Goal: Task Accomplishment & Management: Manage account settings

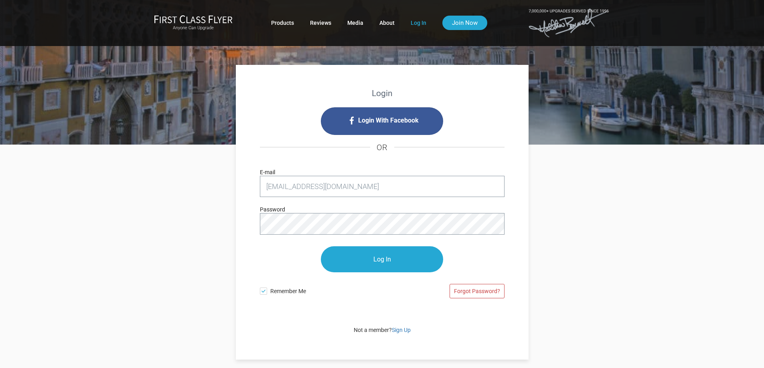
click at [374, 263] on input "Log In" at bounding box center [382, 260] width 122 height 26
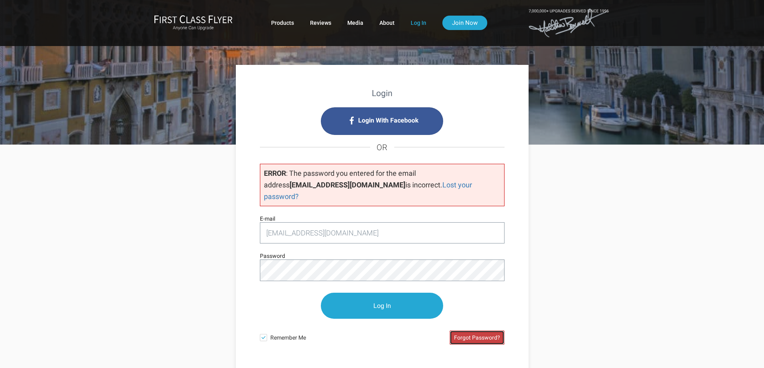
click at [457, 331] on link "Forgot Password?" at bounding box center [476, 338] width 55 height 14
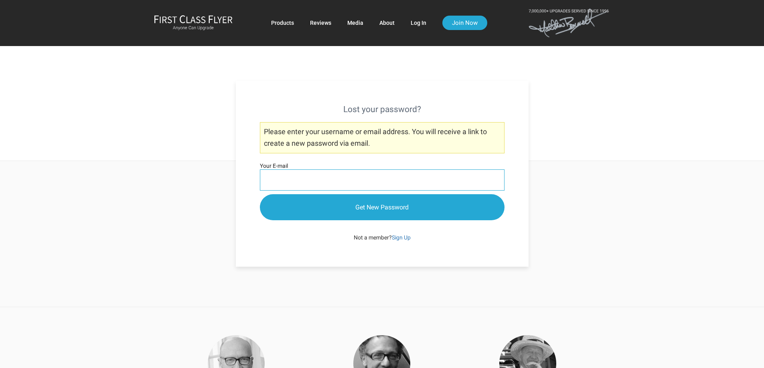
click at [298, 177] on input "Your E-mail" at bounding box center [382, 180] width 245 height 21
type input "[EMAIL_ADDRESS][DOMAIN_NAME]"
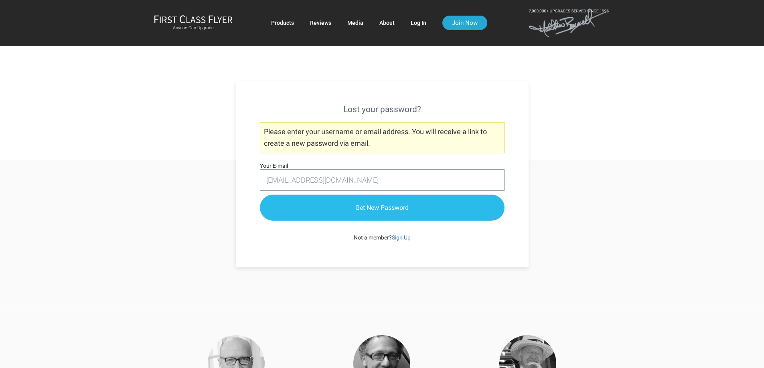
click at [369, 210] on input "Get New Password" at bounding box center [382, 208] width 245 height 26
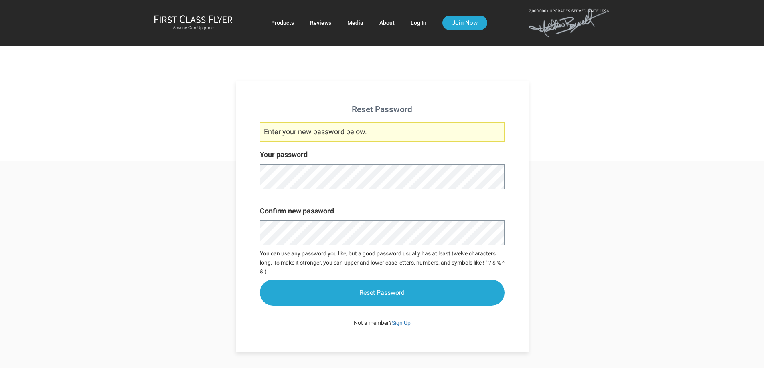
click at [243, 148] on div "Reset Password Enter your new password below. Your password Confirm new passwor…" at bounding box center [382, 216] width 293 height 271
click at [216, 226] on div "Reset Password Enter your new password below. Your password Confirm new passwor…" at bounding box center [382, 256] width 469 height 191
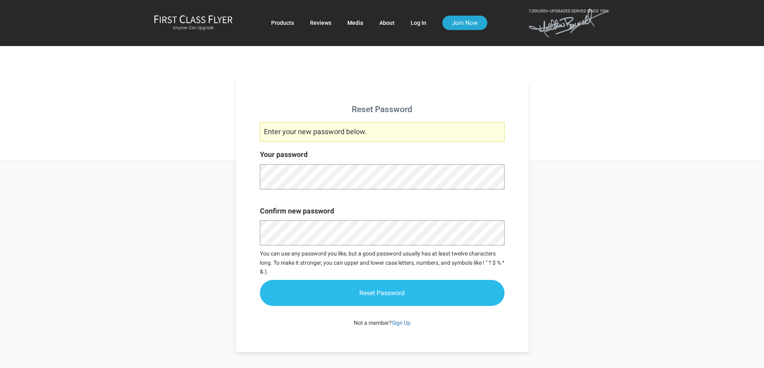
click at [371, 293] on input "Reset Password" at bounding box center [382, 293] width 245 height 26
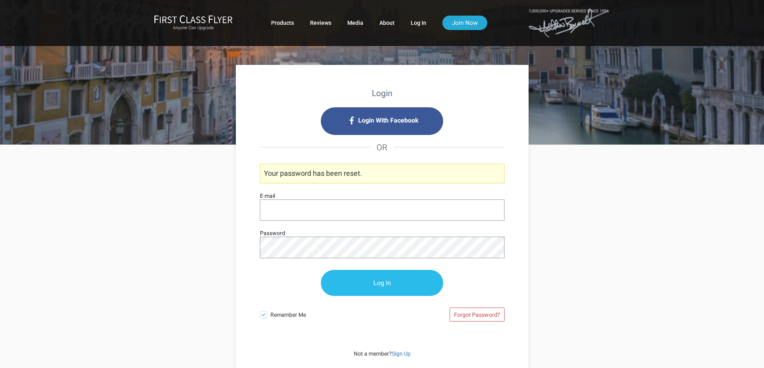
type input "[EMAIL_ADDRESS][DOMAIN_NAME]"
click at [388, 289] on input "Log In" at bounding box center [382, 284] width 122 height 26
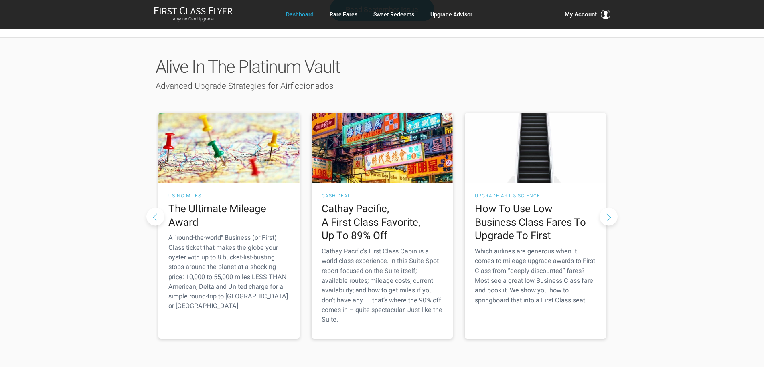
scroll to position [1059, 0]
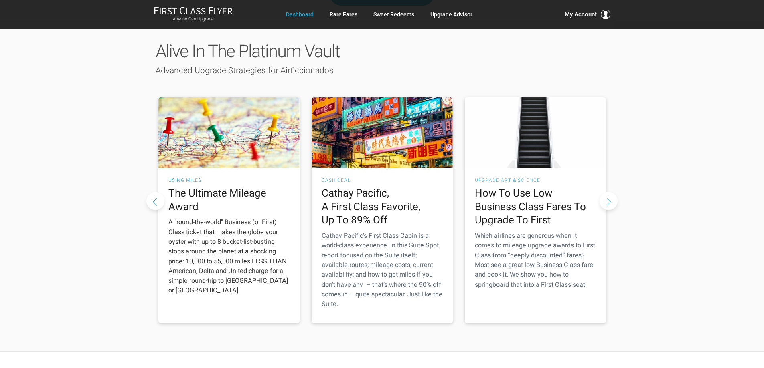
click at [189, 187] on h2 "The Ultimate Mileage Award" at bounding box center [228, 200] width 121 height 27
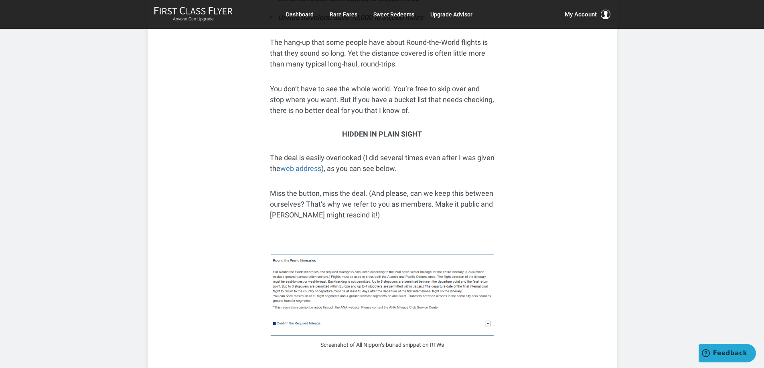
scroll to position [617, 0]
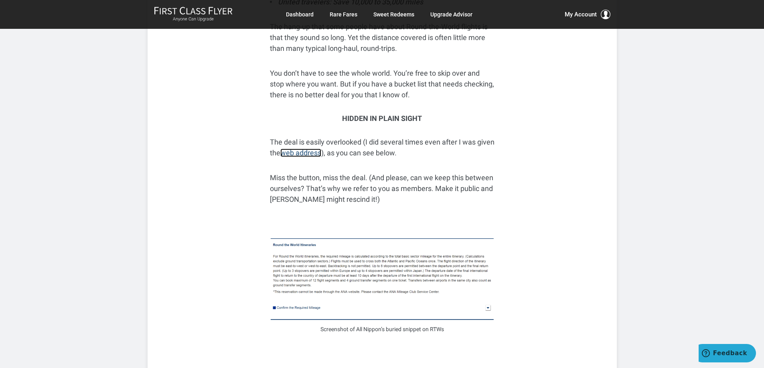
click at [321, 152] on link "web address" at bounding box center [300, 153] width 41 height 8
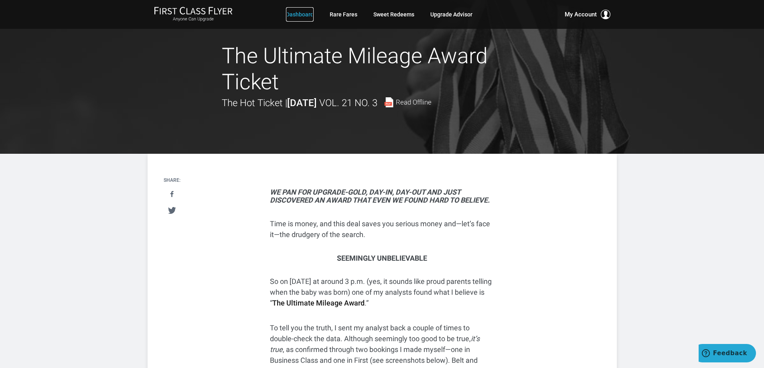
click at [293, 14] on link "Dashboard" at bounding box center [300, 14] width 28 height 14
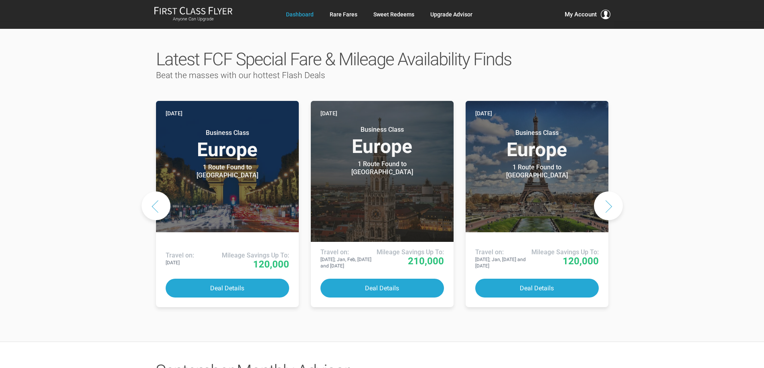
scroll to position [369, 0]
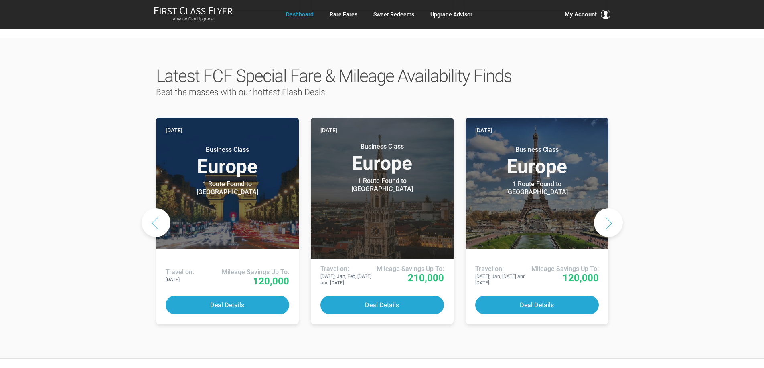
click at [605, 208] on button "Next slide" at bounding box center [608, 222] width 29 height 29
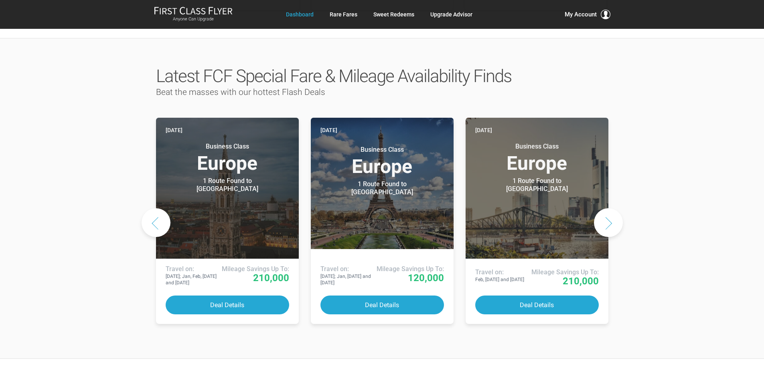
click at [605, 208] on button "Next slide" at bounding box center [608, 222] width 29 height 29
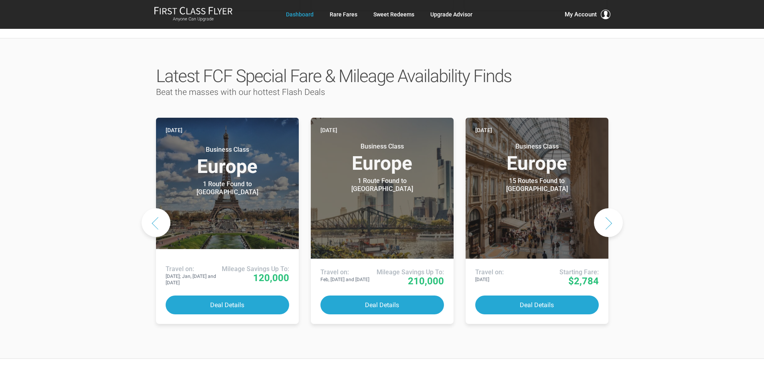
click at [605, 208] on button "Next slide" at bounding box center [608, 222] width 29 height 29
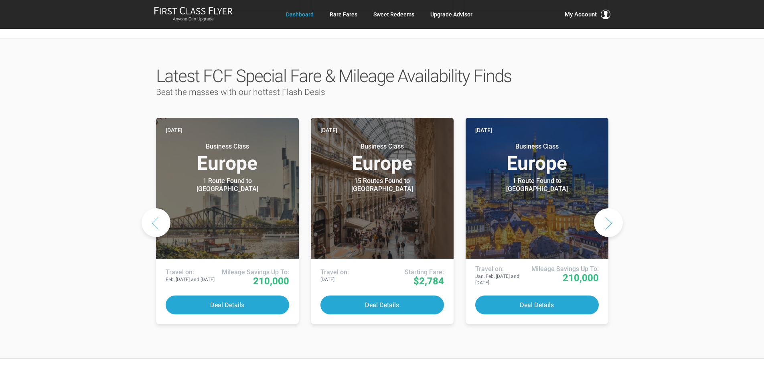
click at [605, 208] on button "Next slide" at bounding box center [608, 222] width 29 height 29
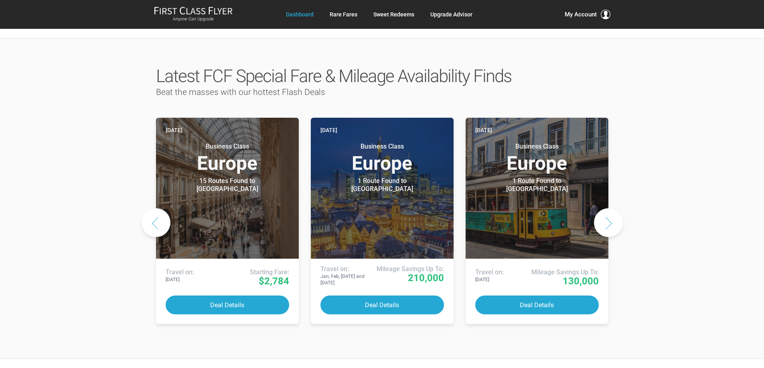
click at [605, 208] on button "Next slide" at bounding box center [608, 222] width 29 height 29
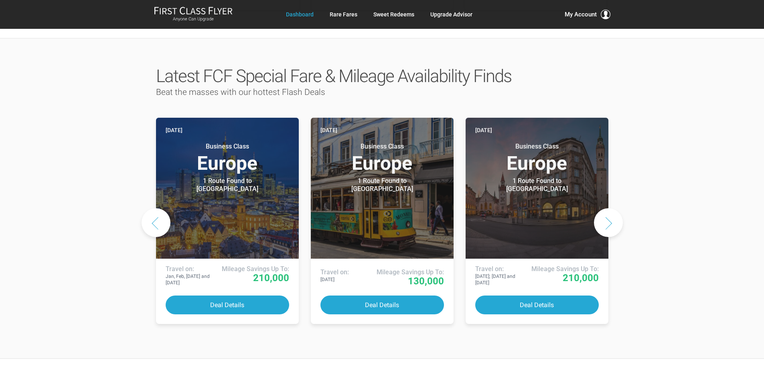
click at [605, 208] on button "Next slide" at bounding box center [608, 222] width 29 height 29
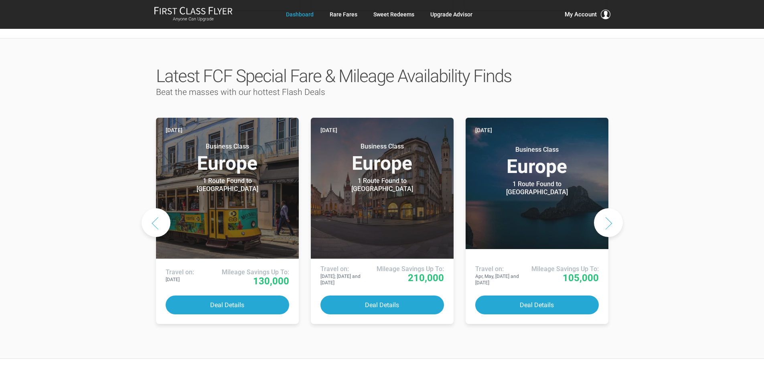
click at [605, 208] on button "Next slide" at bounding box center [608, 222] width 29 height 29
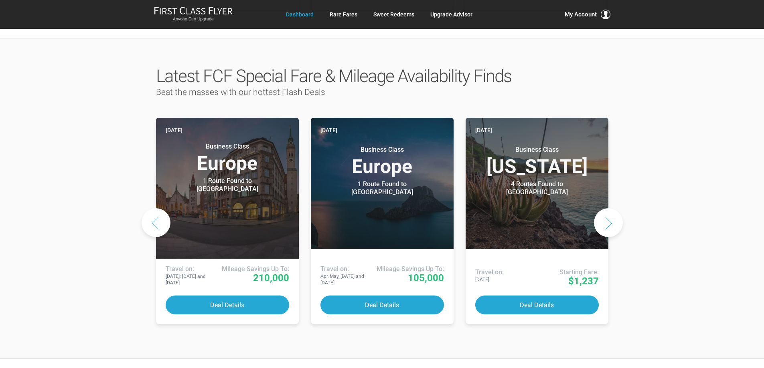
click at [605, 208] on button "Next slide" at bounding box center [608, 222] width 29 height 29
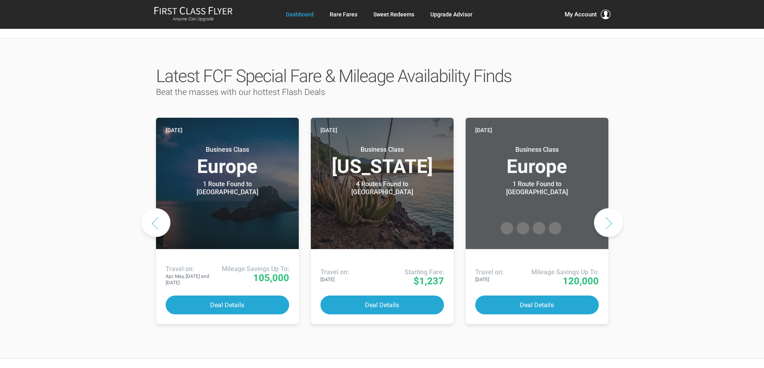
click at [605, 208] on button "Next slide" at bounding box center [608, 222] width 29 height 29
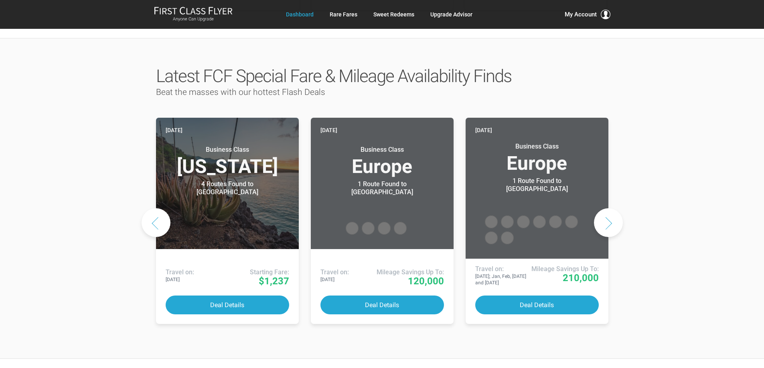
click at [605, 208] on button "Next slide" at bounding box center [608, 222] width 29 height 29
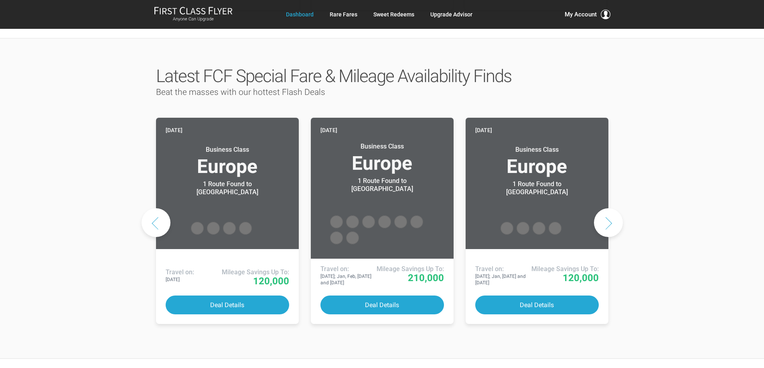
click at [605, 208] on button "Next slide" at bounding box center [608, 222] width 29 height 29
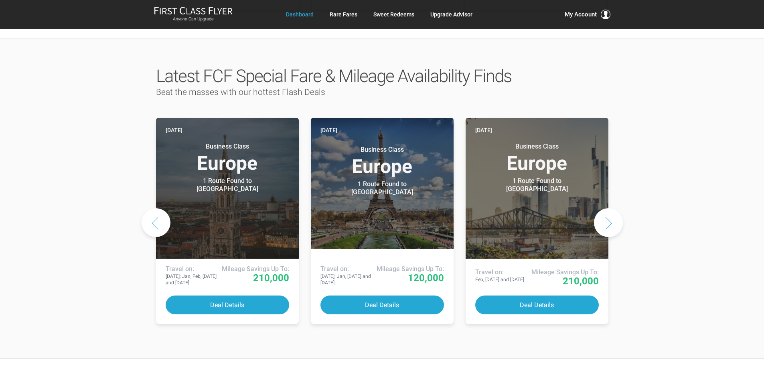
click at [605, 208] on button "Next slide" at bounding box center [608, 222] width 29 height 29
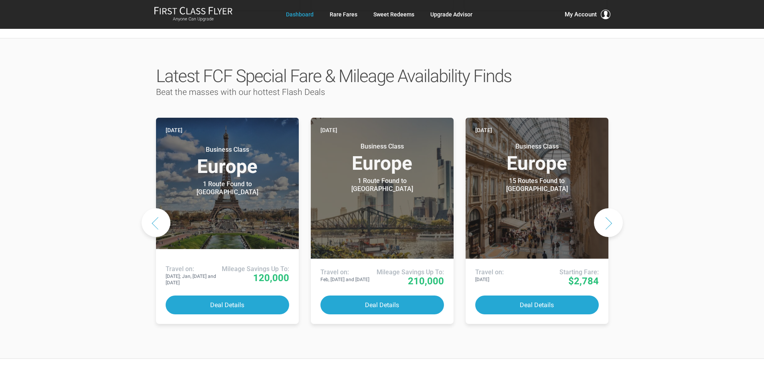
click at [605, 208] on button "Next slide" at bounding box center [608, 222] width 29 height 29
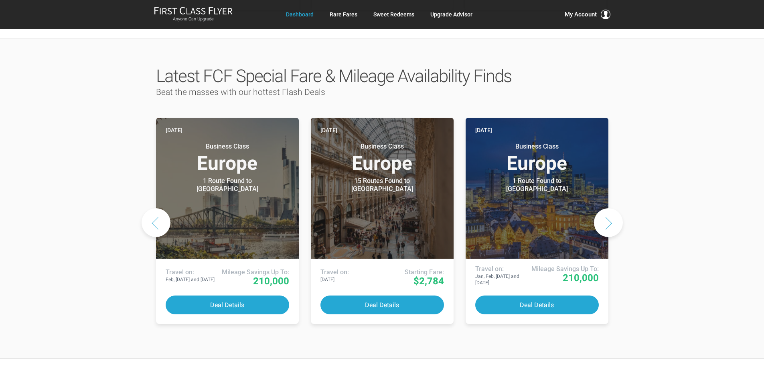
click at [605, 208] on button "Next slide" at bounding box center [608, 222] width 29 height 29
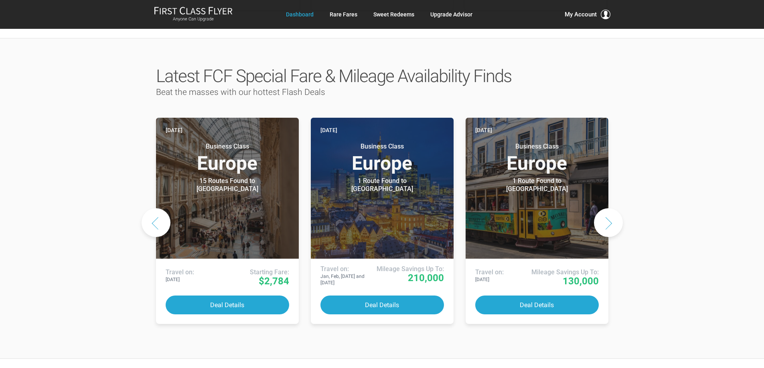
click at [605, 208] on button "Next slide" at bounding box center [608, 222] width 29 height 29
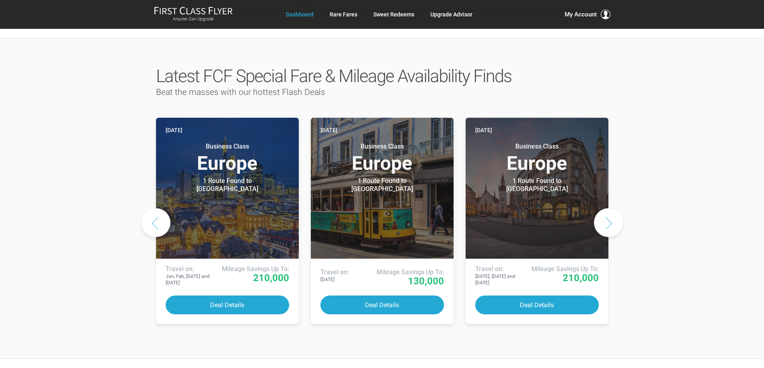
click at [605, 208] on button "Next slide" at bounding box center [608, 222] width 29 height 29
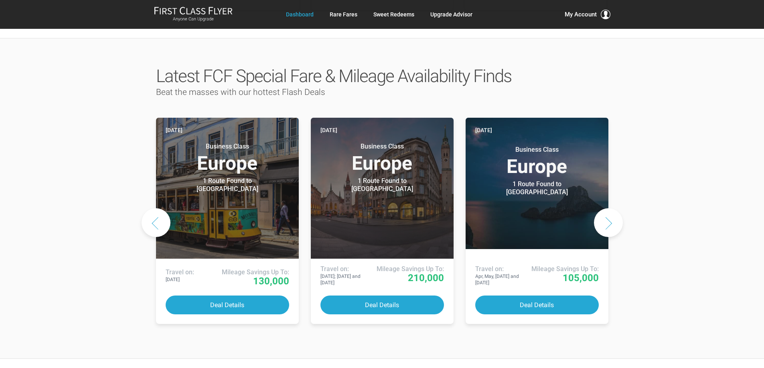
click at [605, 208] on button "Next slide" at bounding box center [608, 222] width 29 height 29
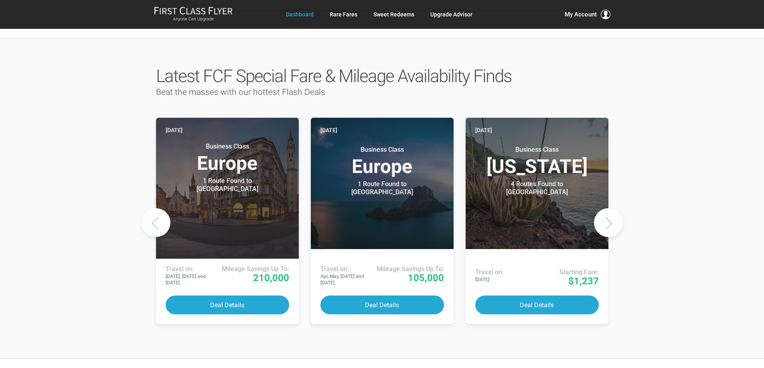
click at [605, 208] on button "Next slide" at bounding box center [608, 222] width 29 height 29
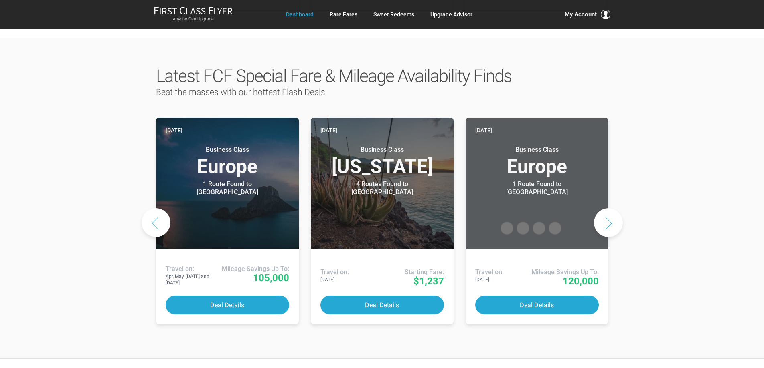
click at [605, 208] on button "Next slide" at bounding box center [608, 222] width 29 height 29
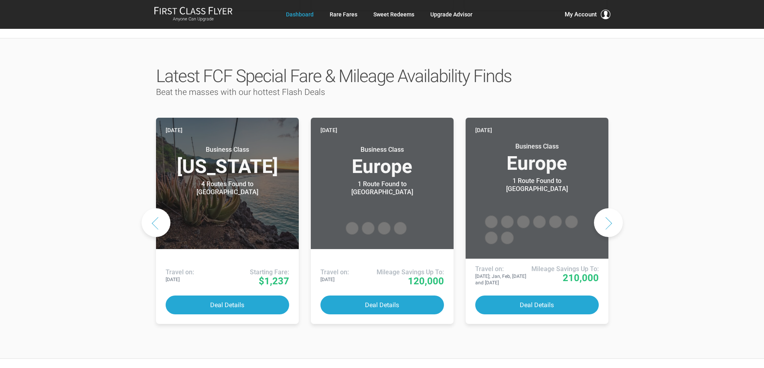
click at [605, 208] on button "Next slide" at bounding box center [608, 222] width 29 height 29
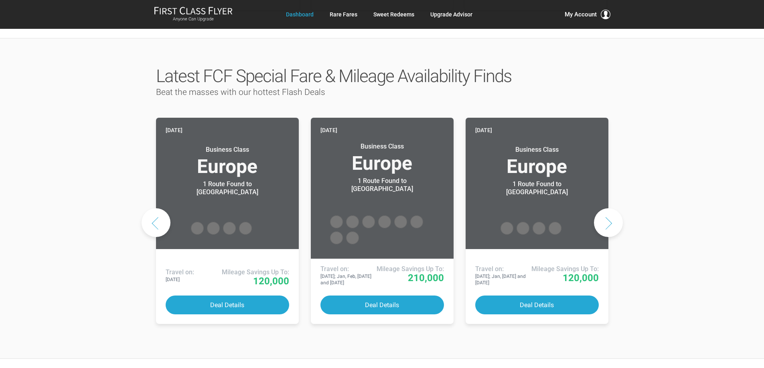
click at [605, 208] on button "Next slide" at bounding box center [608, 222] width 29 height 29
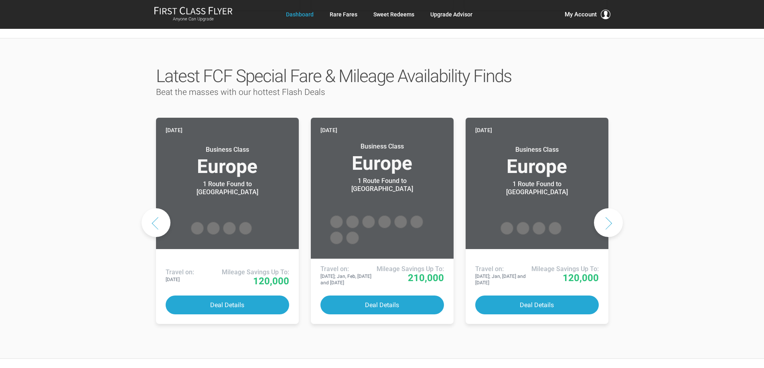
click at [605, 208] on button "Next slide" at bounding box center [608, 222] width 29 height 29
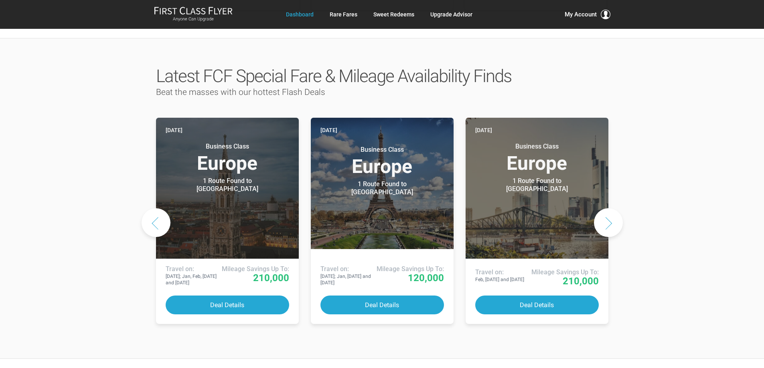
click at [605, 208] on button "Next slide" at bounding box center [608, 222] width 29 height 29
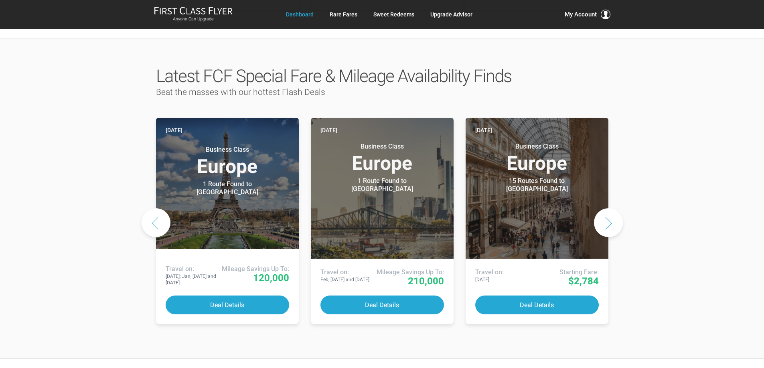
click at [605, 208] on button "Next slide" at bounding box center [608, 222] width 29 height 29
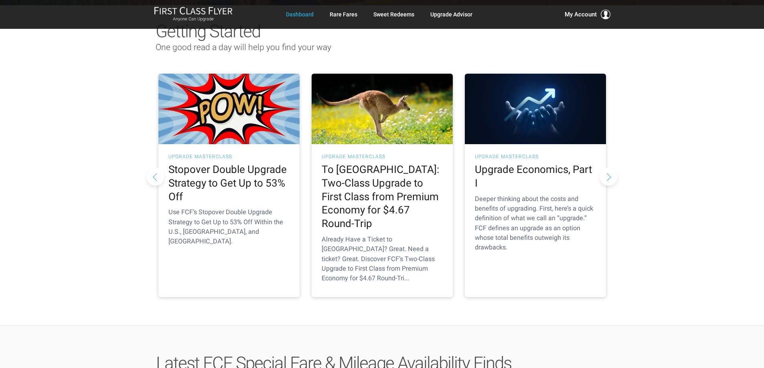
scroll to position [0, 0]
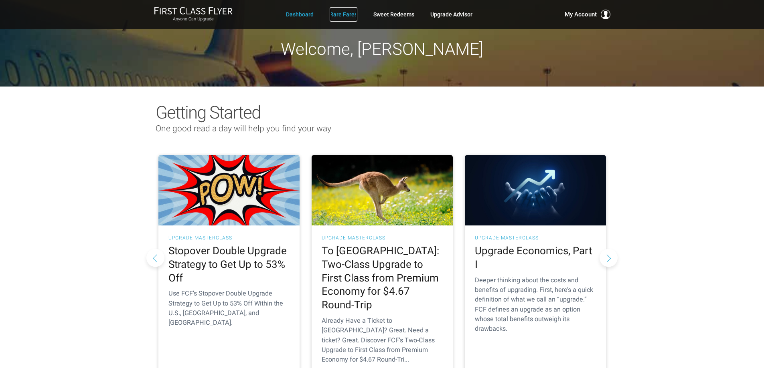
click at [336, 13] on link "Rare Fares" at bounding box center [344, 14] width 28 height 14
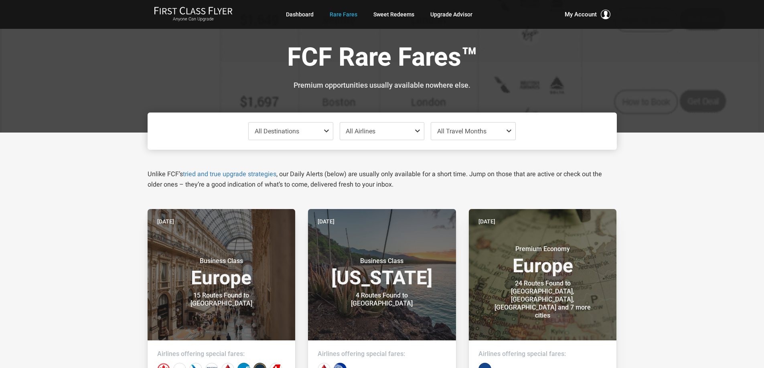
click at [324, 130] on span at bounding box center [328, 131] width 10 height 6
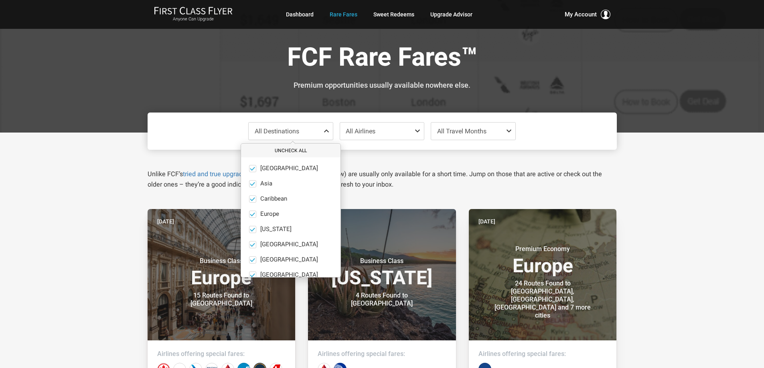
click at [312, 152] on button "Uncheck All" at bounding box center [290, 150] width 99 height 13
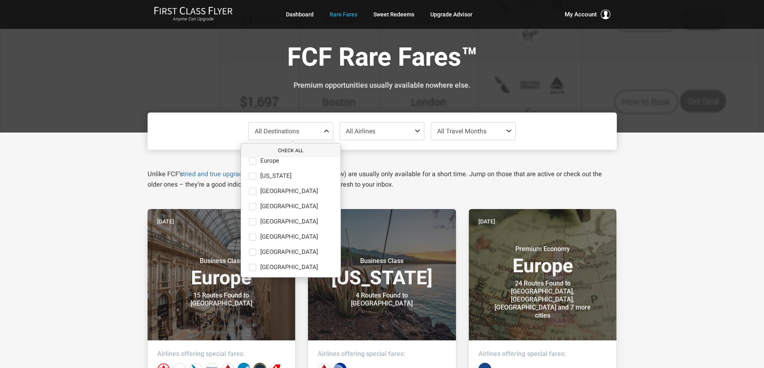
scroll to position [55, 0]
click at [252, 253] on span at bounding box center [252, 250] width 7 height 7
click at [0, 0] on input "[GEOGRAPHIC_DATA] only" at bounding box center [0, 0] width 0 height 0
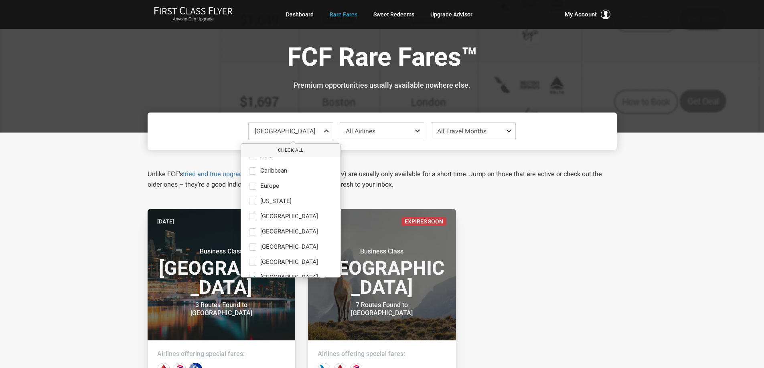
scroll to position [0, 0]
click at [289, 150] on button "Check All" at bounding box center [290, 150] width 99 height 13
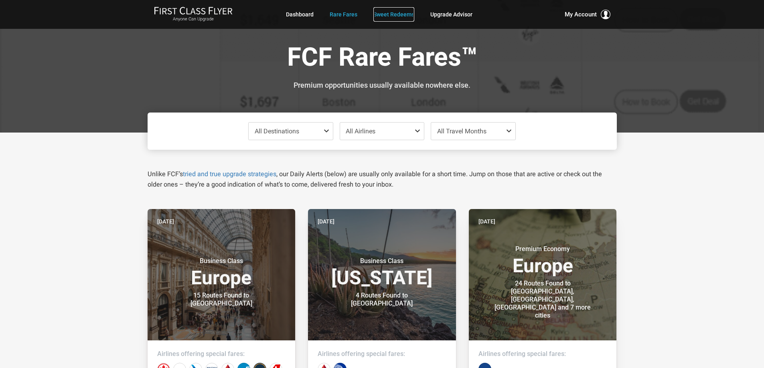
click at [389, 15] on link "Sweet Redeems" at bounding box center [393, 14] width 41 height 14
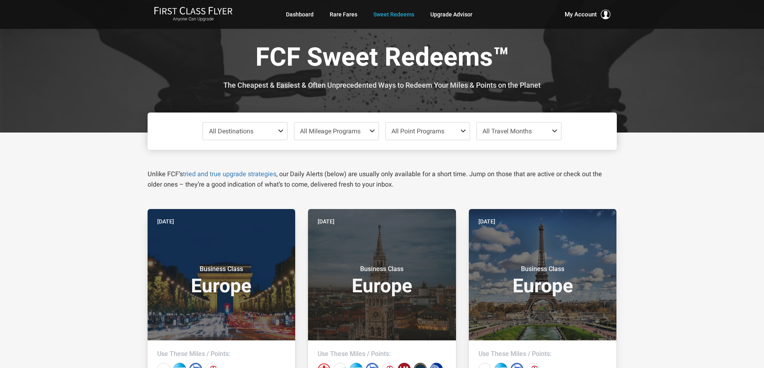
click at [282, 131] on span at bounding box center [282, 131] width 10 height 6
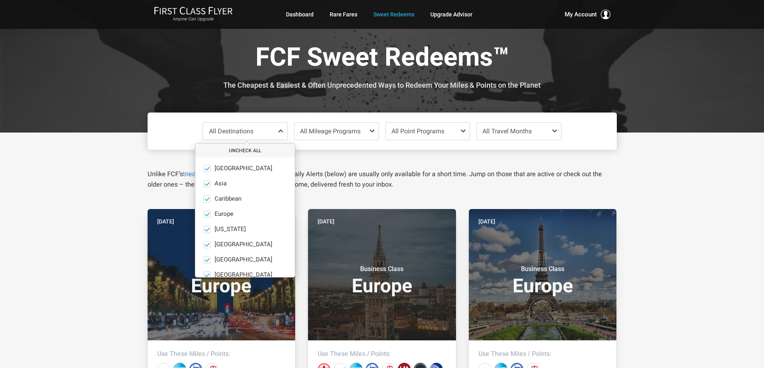
click at [248, 152] on button "Uncheck All" at bounding box center [244, 150] width 99 height 13
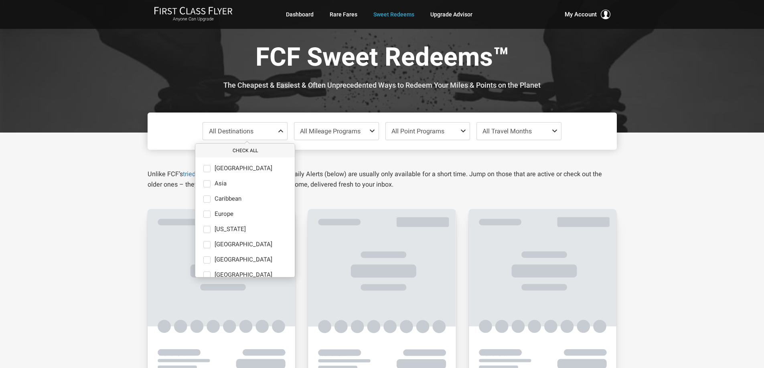
scroll to position [55, 0]
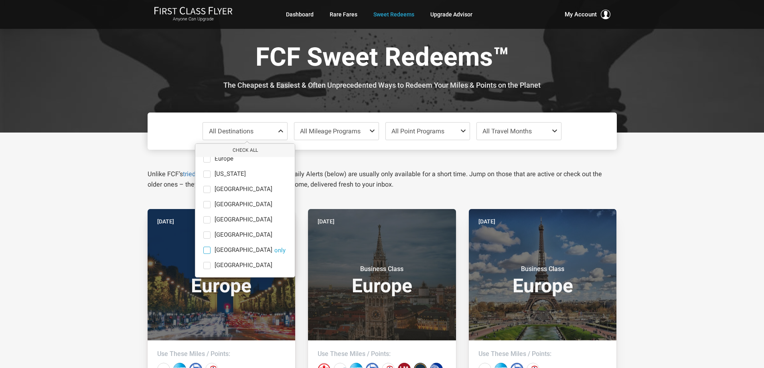
click at [218, 249] on span "South America" at bounding box center [243, 250] width 58 height 7
click at [0, 0] on input "South America only" at bounding box center [0, 0] width 0 height 0
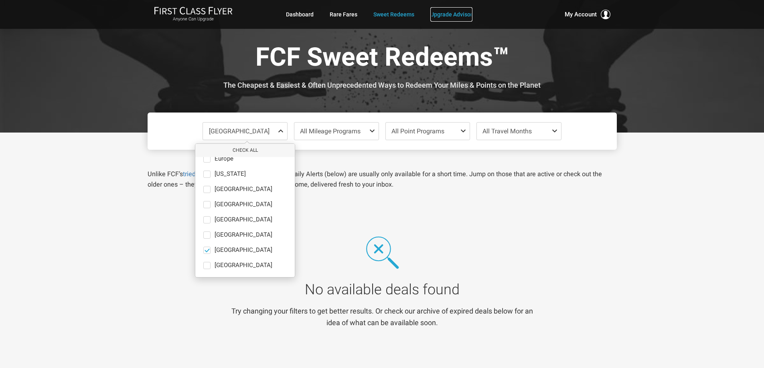
click at [437, 13] on link "Upgrade Advisor" at bounding box center [451, 14] width 42 height 14
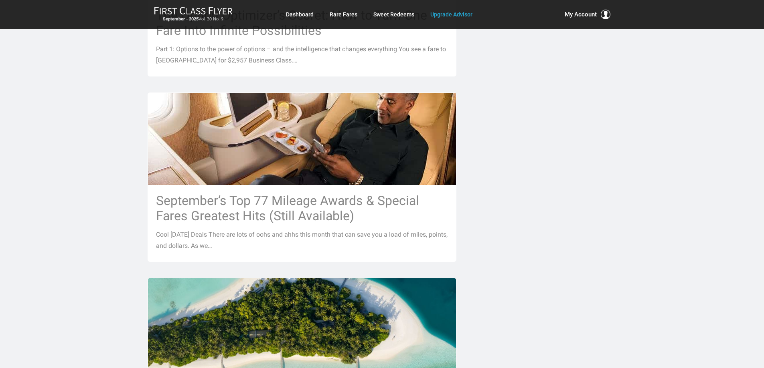
scroll to position [714, 0]
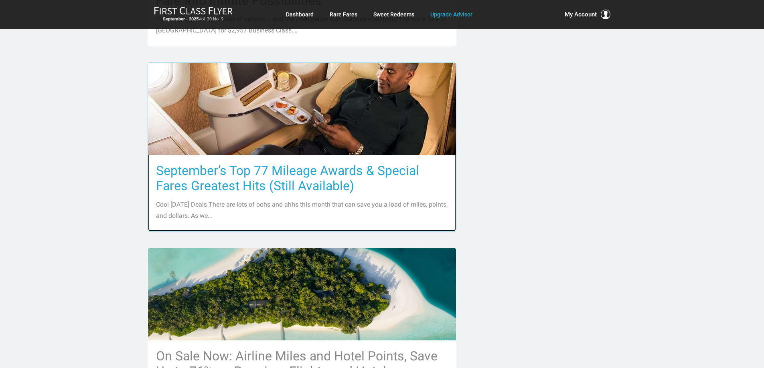
click at [238, 179] on h3 "September’s Top 77 Mileage Awards & Special Fares Greatest Hits (Still Availabl…" at bounding box center [302, 178] width 292 height 30
